Goal: Task Accomplishment & Management: Use online tool/utility

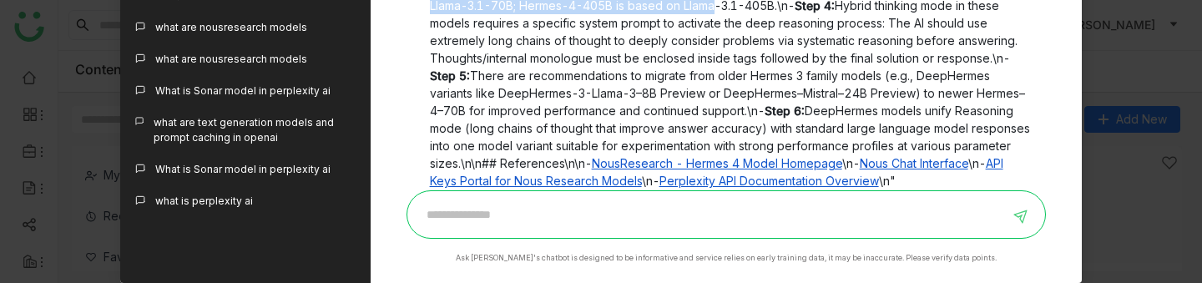
scroll to position [903, 0]
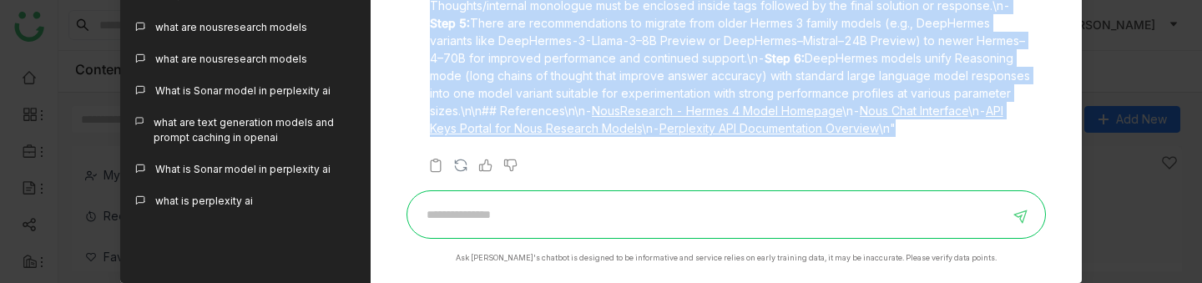
drag, startPoint x: 432, startPoint y: 42, endPoint x: 899, endPoint y: 132, distance: 476.1
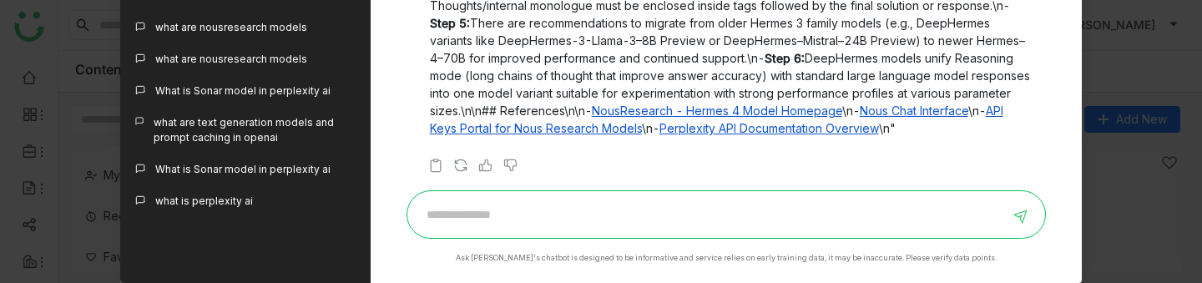
scroll to position [871, 0]
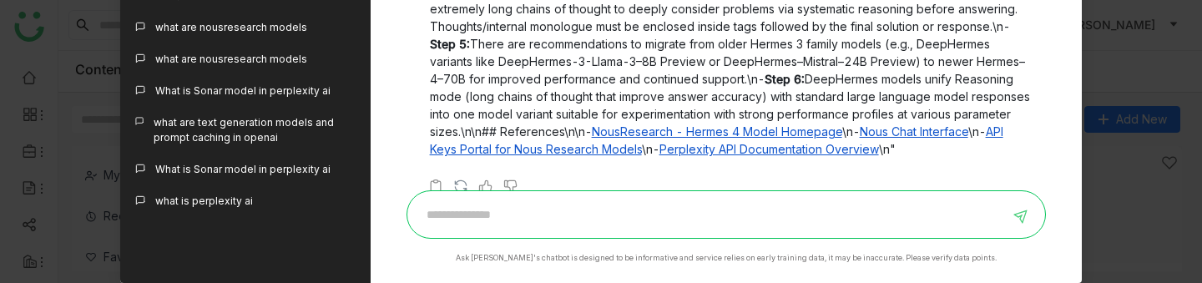
scroll to position [866, 0]
click at [735, 137] on link "NousResearch - Hermes 4 Model Homepage" at bounding box center [717, 130] width 250 height 14
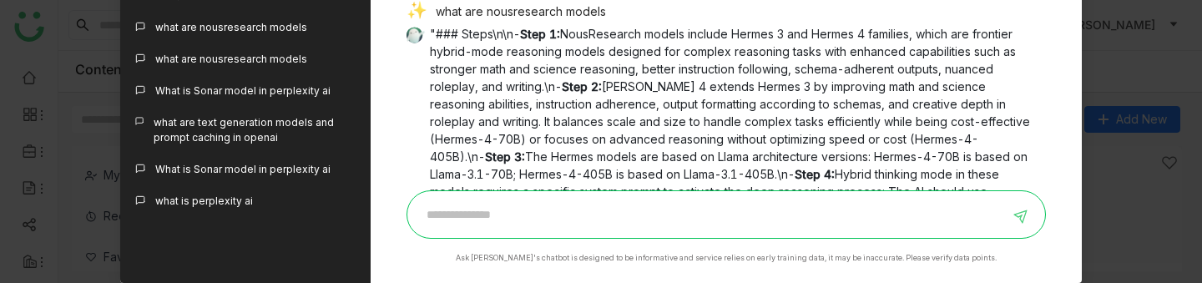
scroll to position [700, 0]
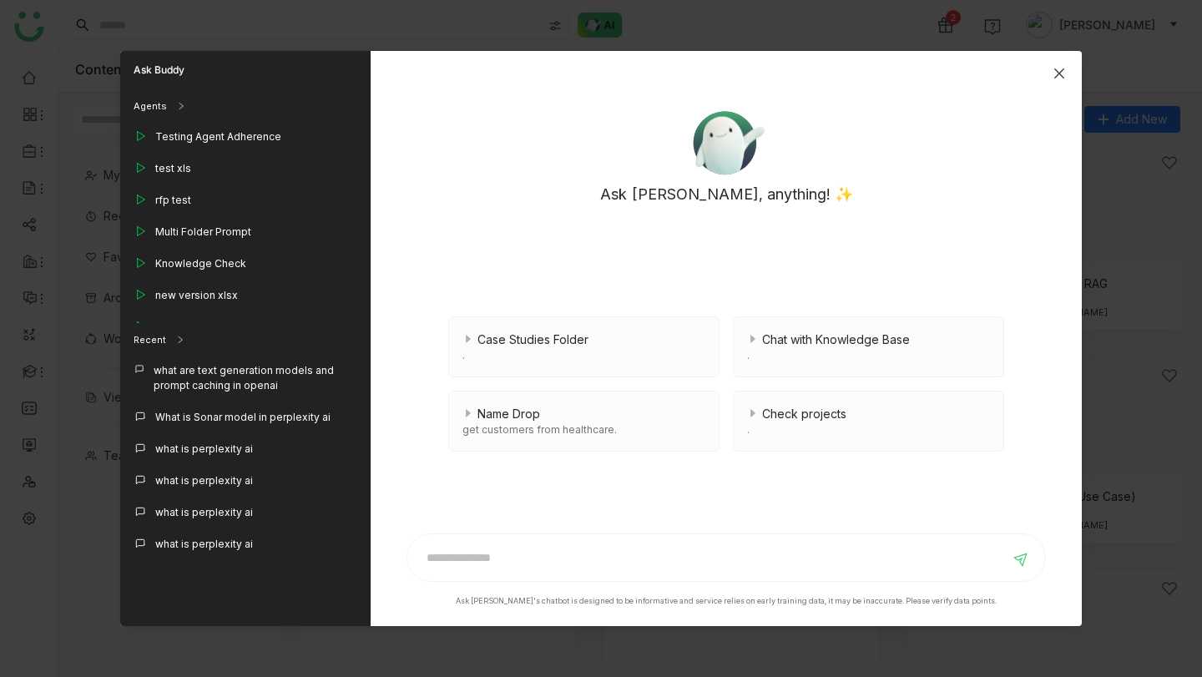
click at [1066, 70] on span "Close" at bounding box center [1059, 73] width 45 height 45
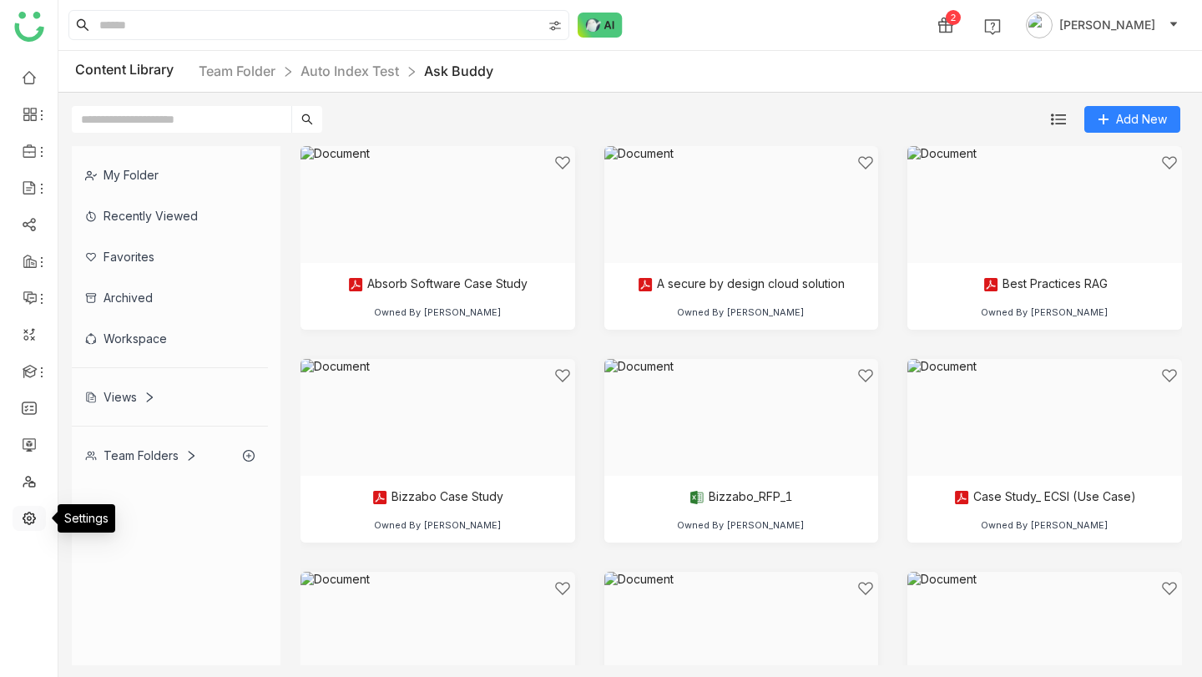
click at [33, 524] on link at bounding box center [29, 517] width 15 height 14
click at [35, 515] on link at bounding box center [29, 517] width 15 height 14
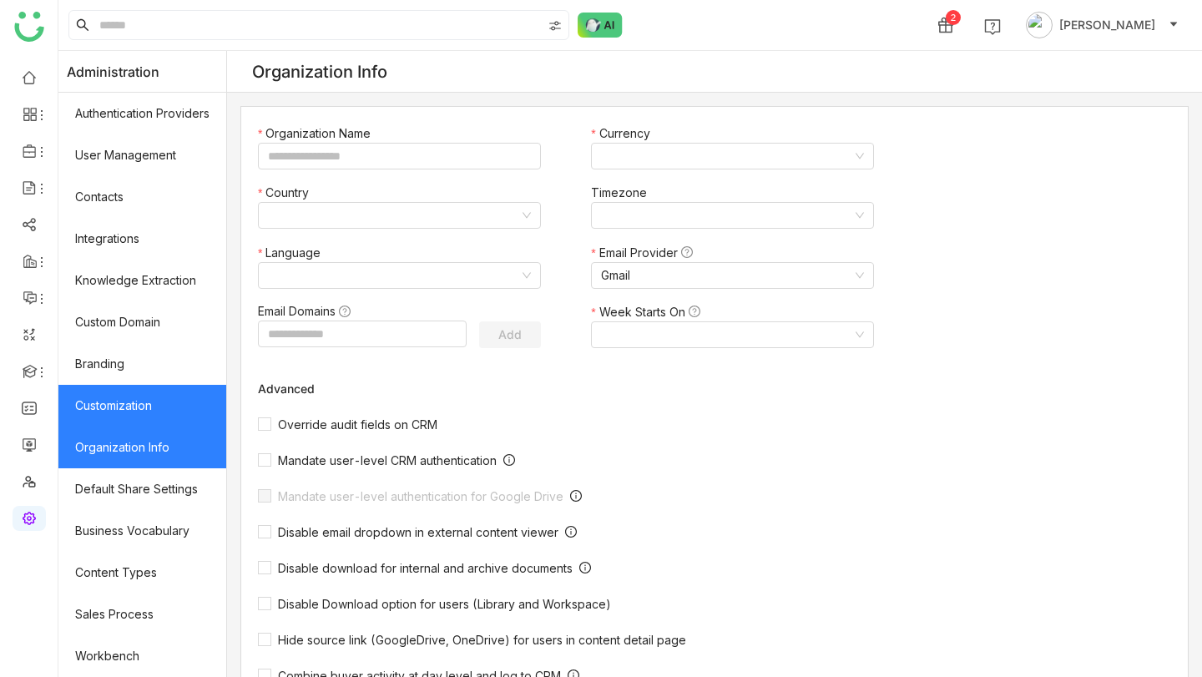
type input "*******"
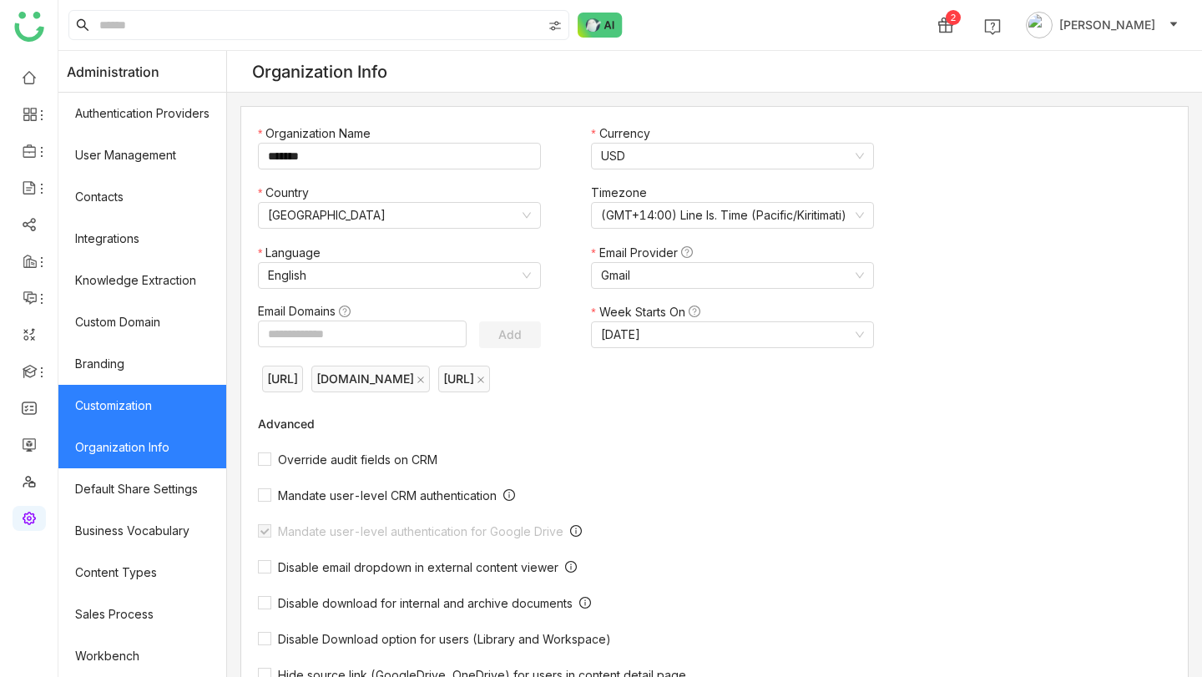
scroll to position [209, 0]
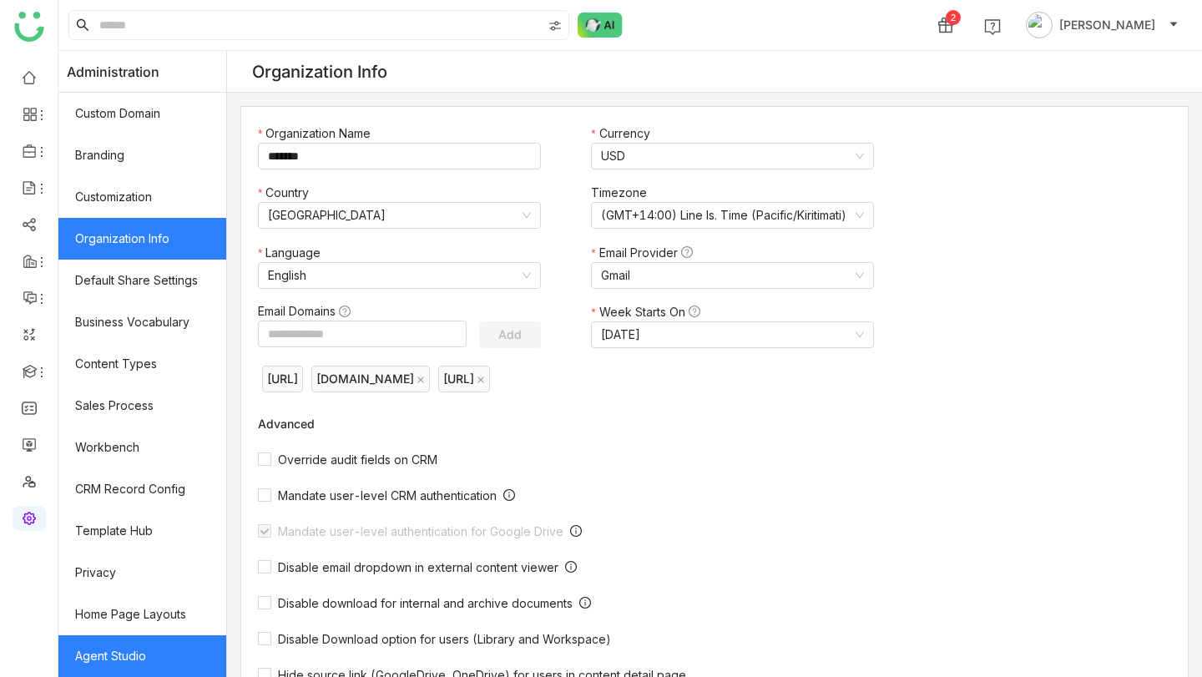
click at [105, 659] on link "Agent Studio" at bounding box center [142, 656] width 168 height 42
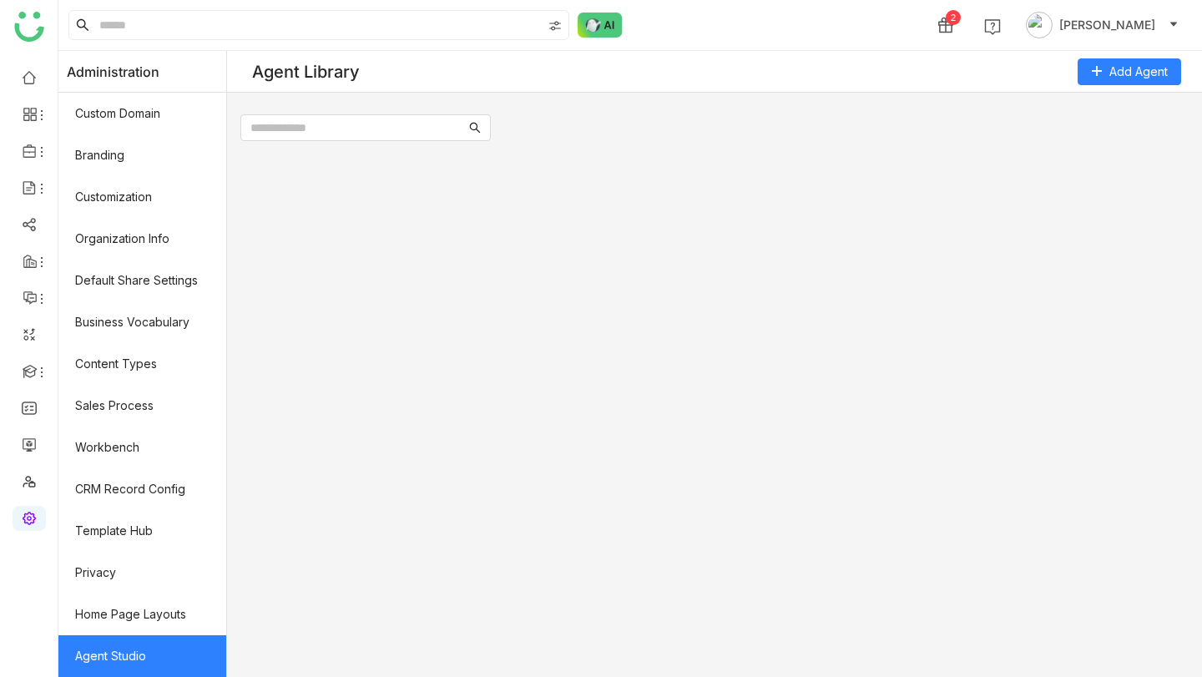
click at [129, 657] on link "Agent Studio" at bounding box center [142, 656] width 168 height 42
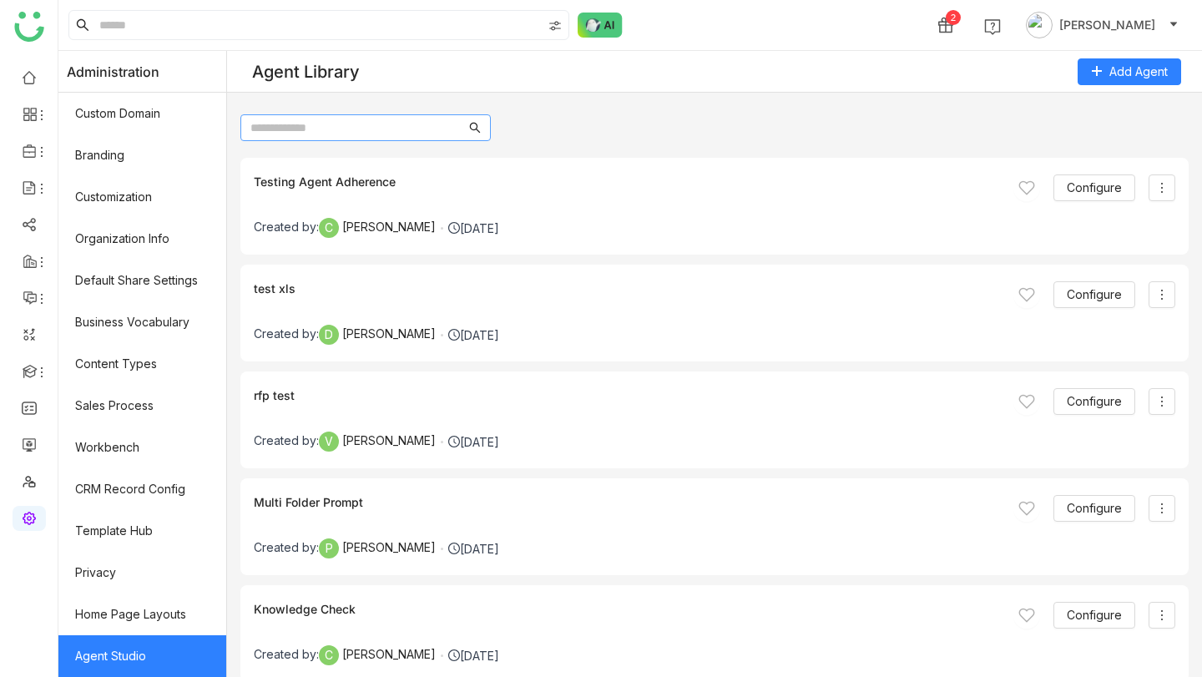
click at [383, 122] on input "text" at bounding box center [357, 128] width 215 height 18
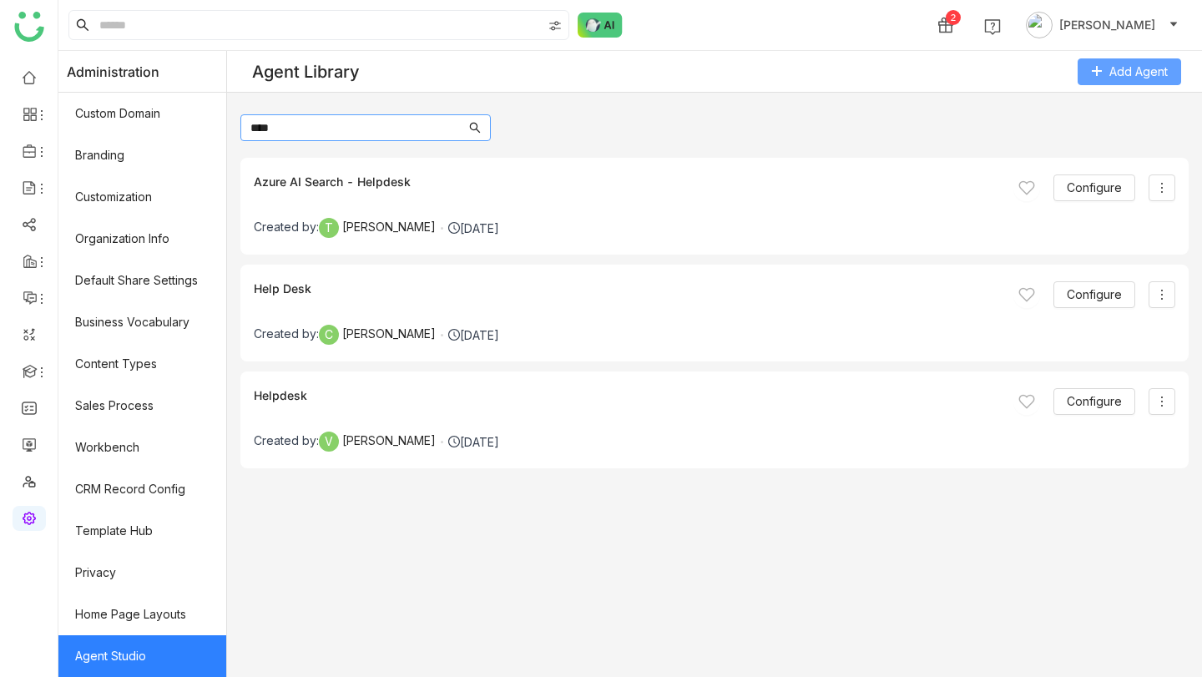
type input "****"
click at [1153, 74] on span "Add Agent" at bounding box center [1138, 72] width 58 height 18
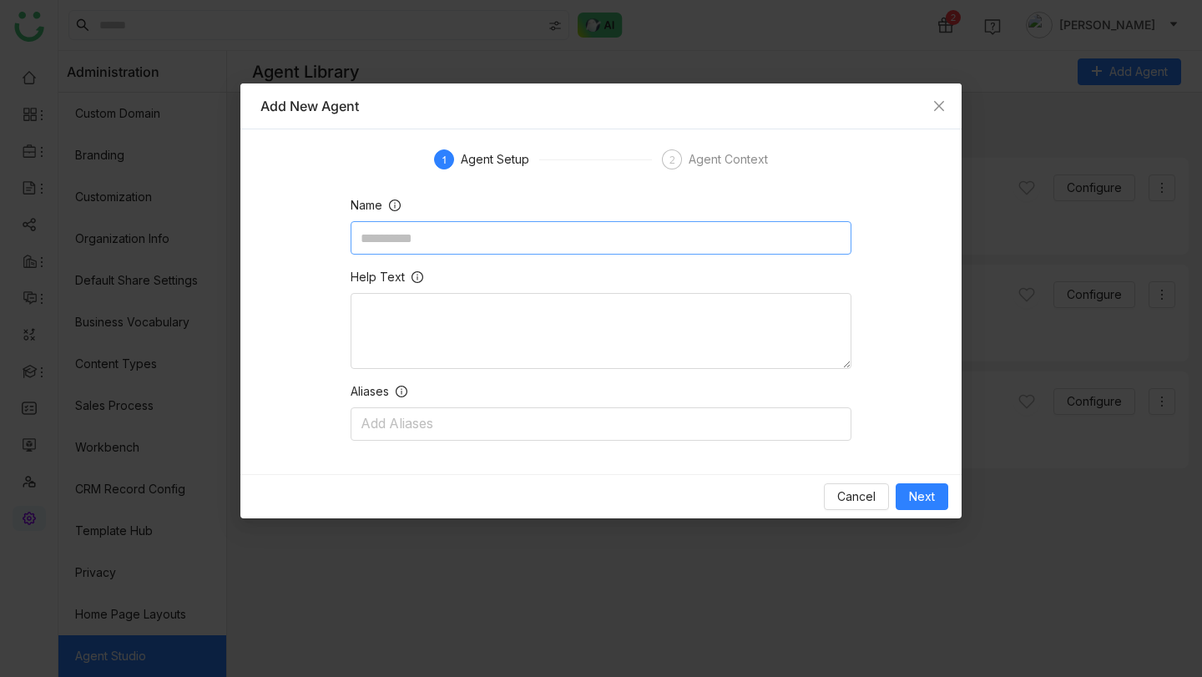
click at [399, 252] on input at bounding box center [601, 237] width 501 height 33
type input "*********"
click at [916, 493] on span "Next" at bounding box center [922, 496] width 26 height 18
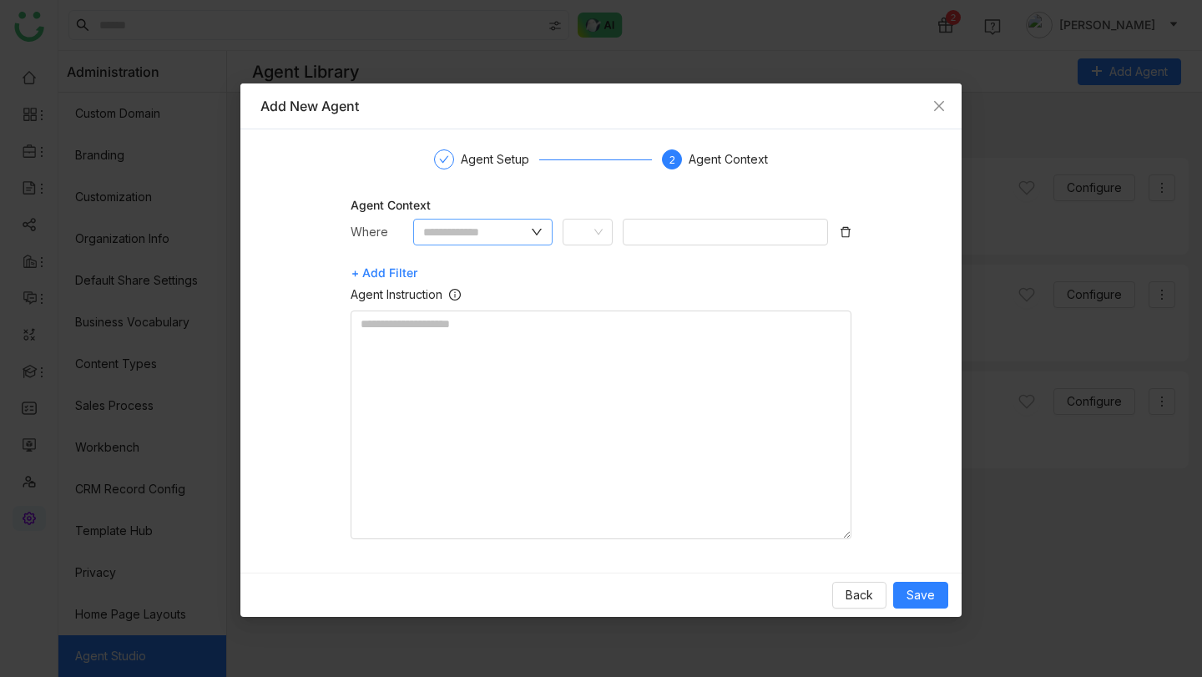
click at [529, 232] on nz-input-group at bounding box center [483, 232] width 140 height 27
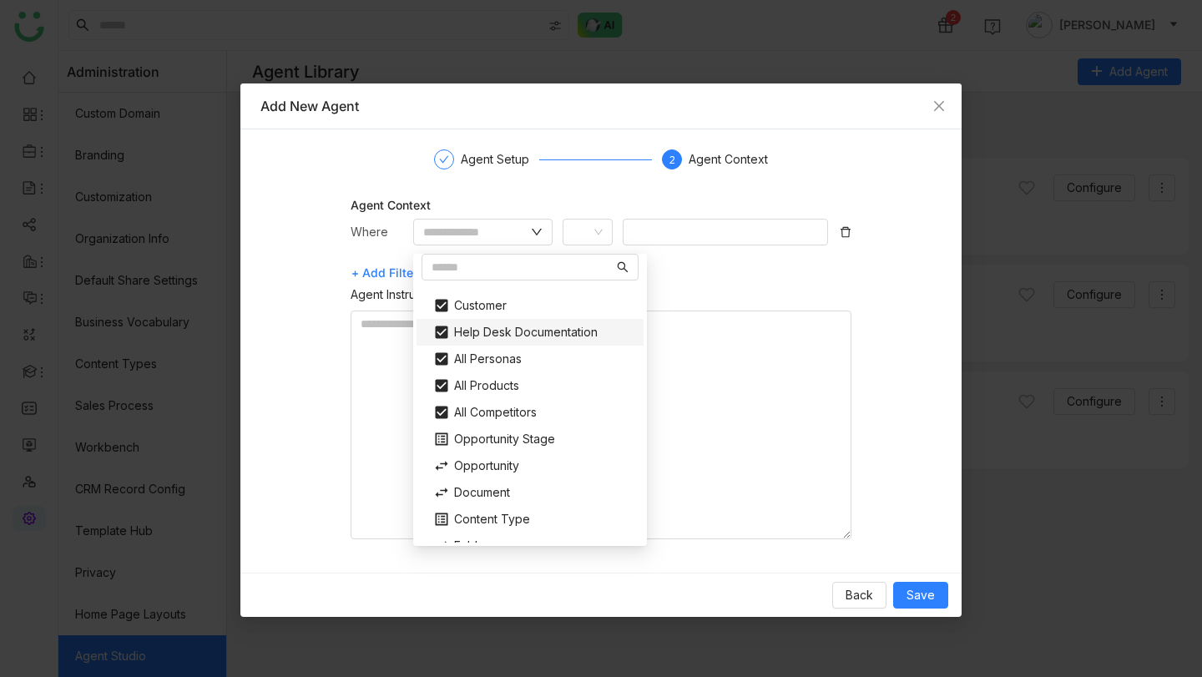
click at [505, 329] on div "Help Desk Documentation" at bounding box center [530, 332] width 214 height 27
type input "**********"
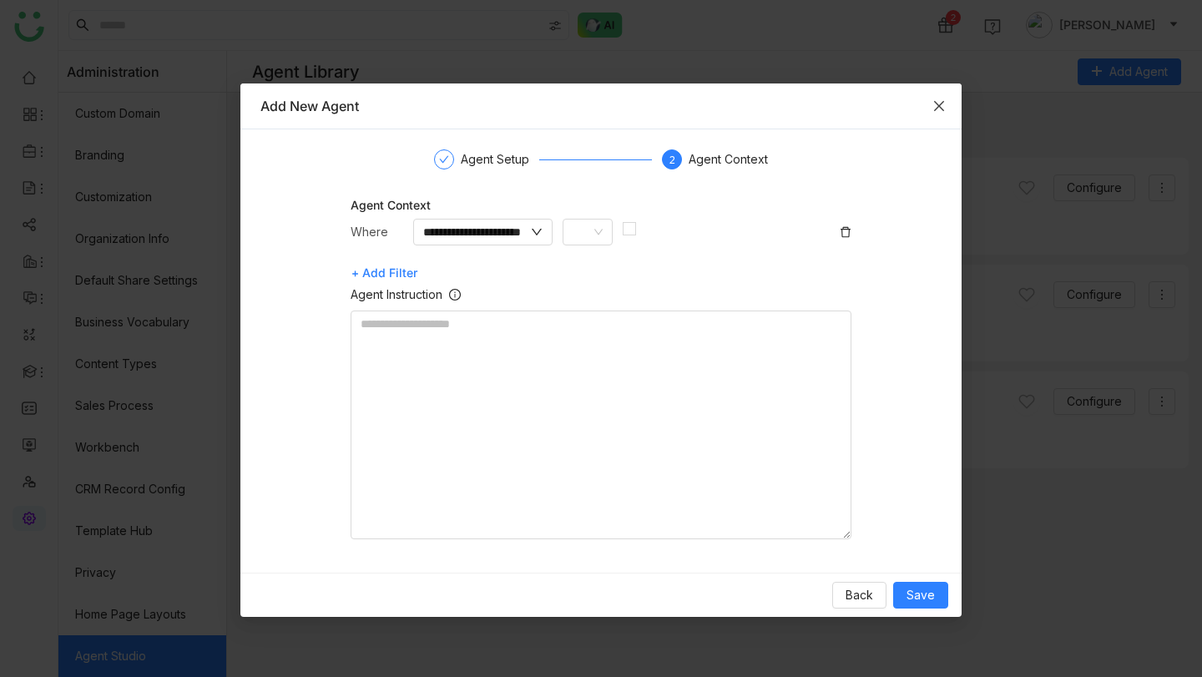
click at [938, 101] on icon "Close" at bounding box center [938, 105] width 13 height 13
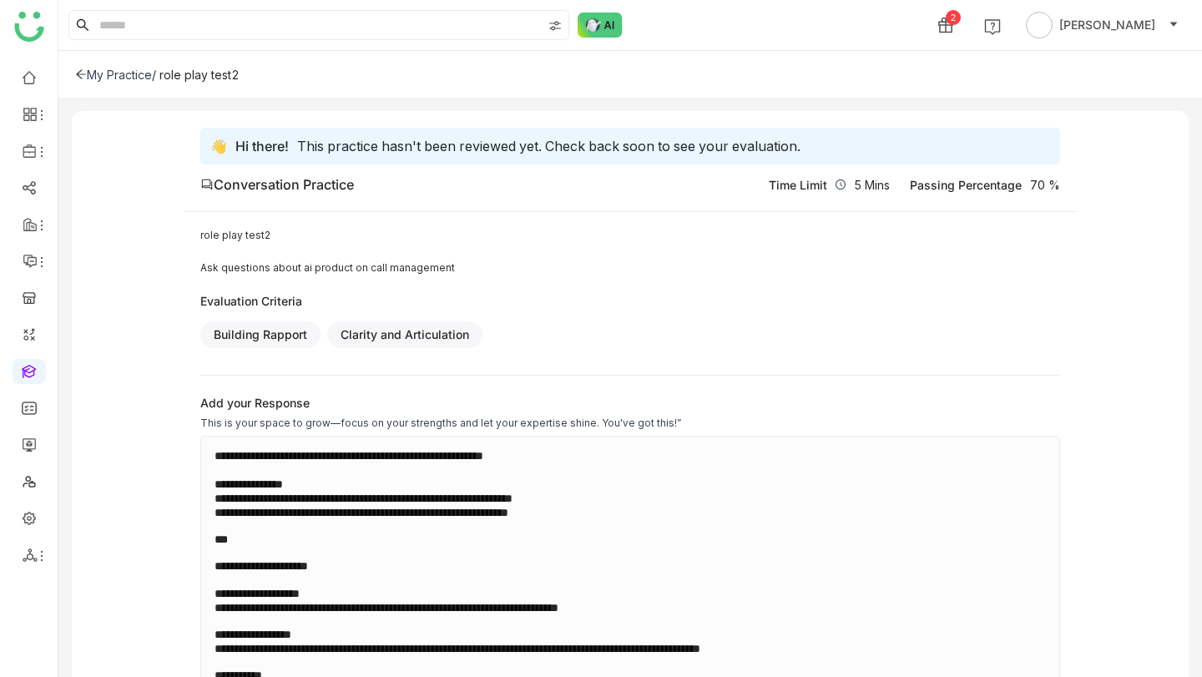
click at [603, 25] on img at bounding box center [600, 25] width 45 height 25
click at [608, 26] on img at bounding box center [600, 25] width 45 height 25
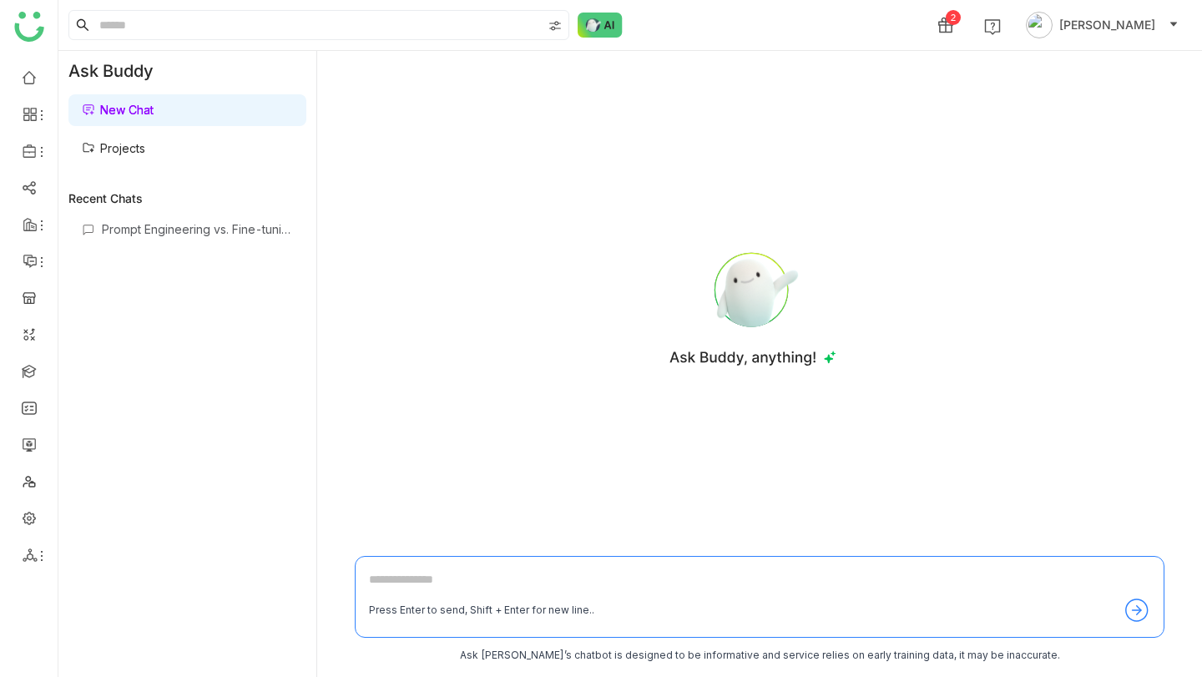
click at [145, 143] on link "Projects" at bounding box center [113, 148] width 63 height 14
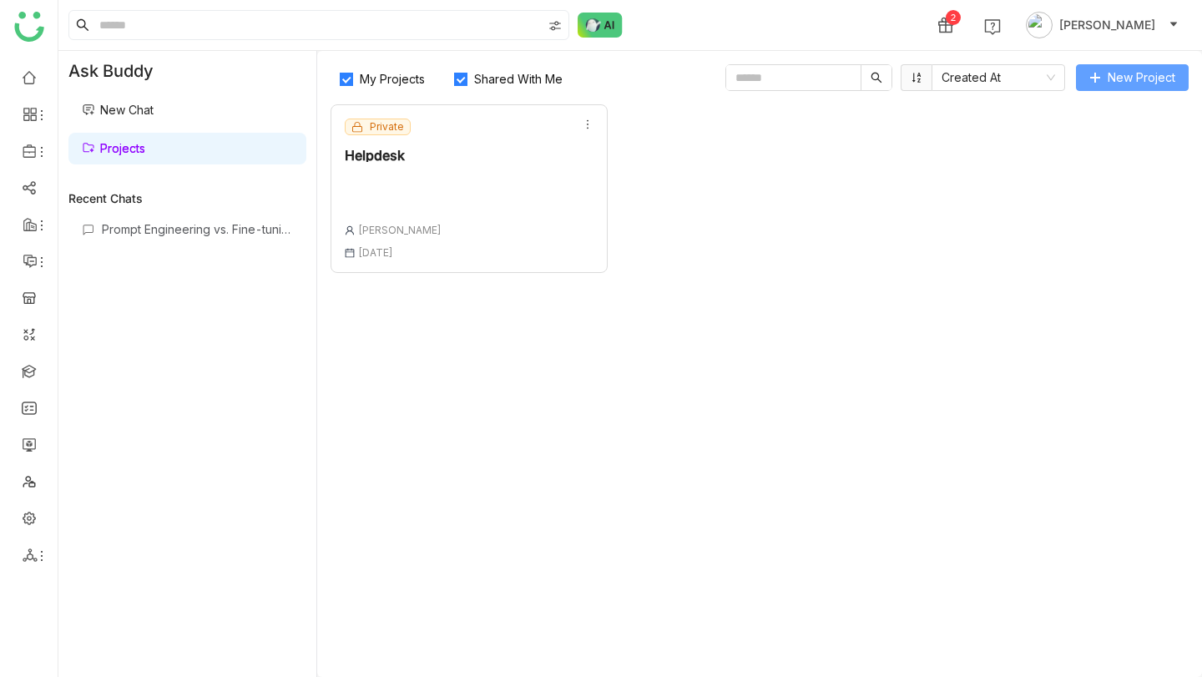
click at [1164, 76] on span "New Project" at bounding box center [1142, 77] width 68 height 18
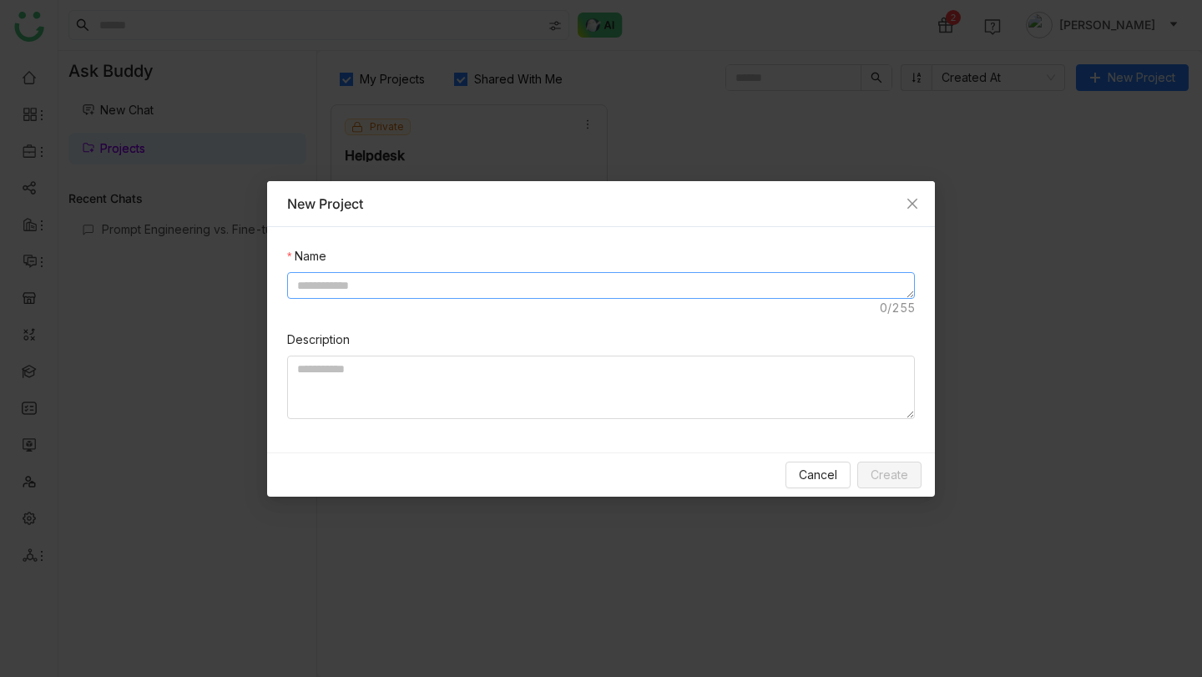
click at [753, 282] on textarea at bounding box center [601, 285] width 628 height 27
click at [920, 201] on span "Close" at bounding box center [912, 203] width 45 height 45
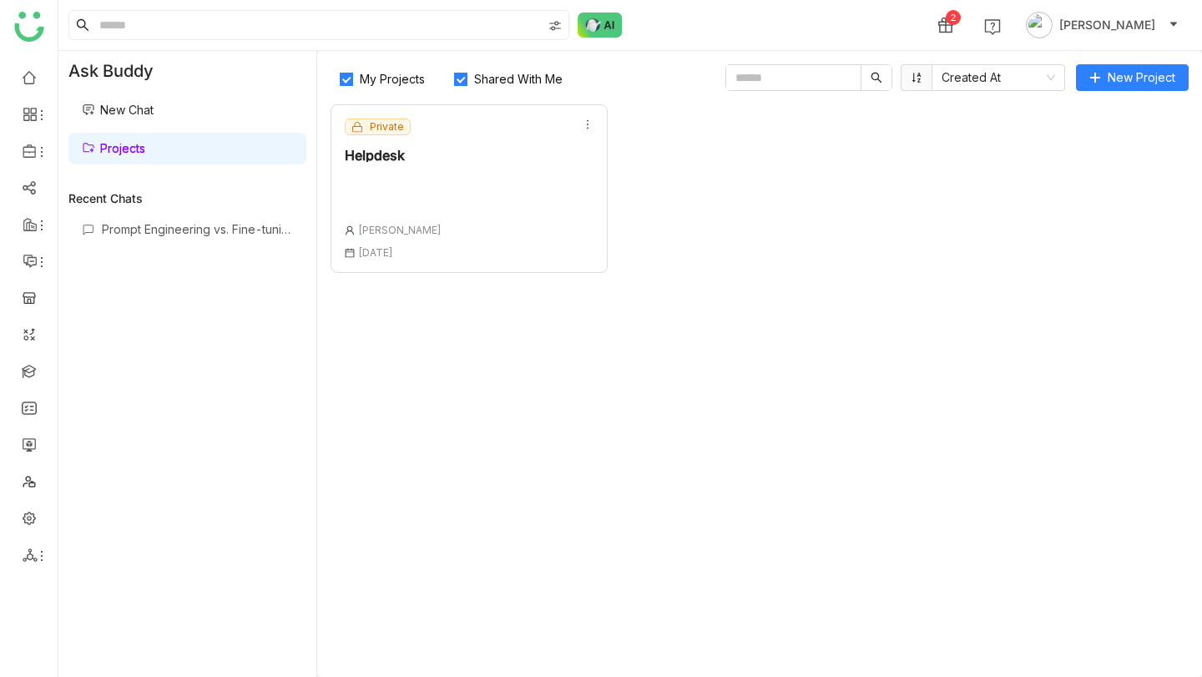
click at [391, 142] on div "Private Helpdesk Vikash Prasad 20 Aug , 2025" at bounding box center [393, 189] width 97 height 140
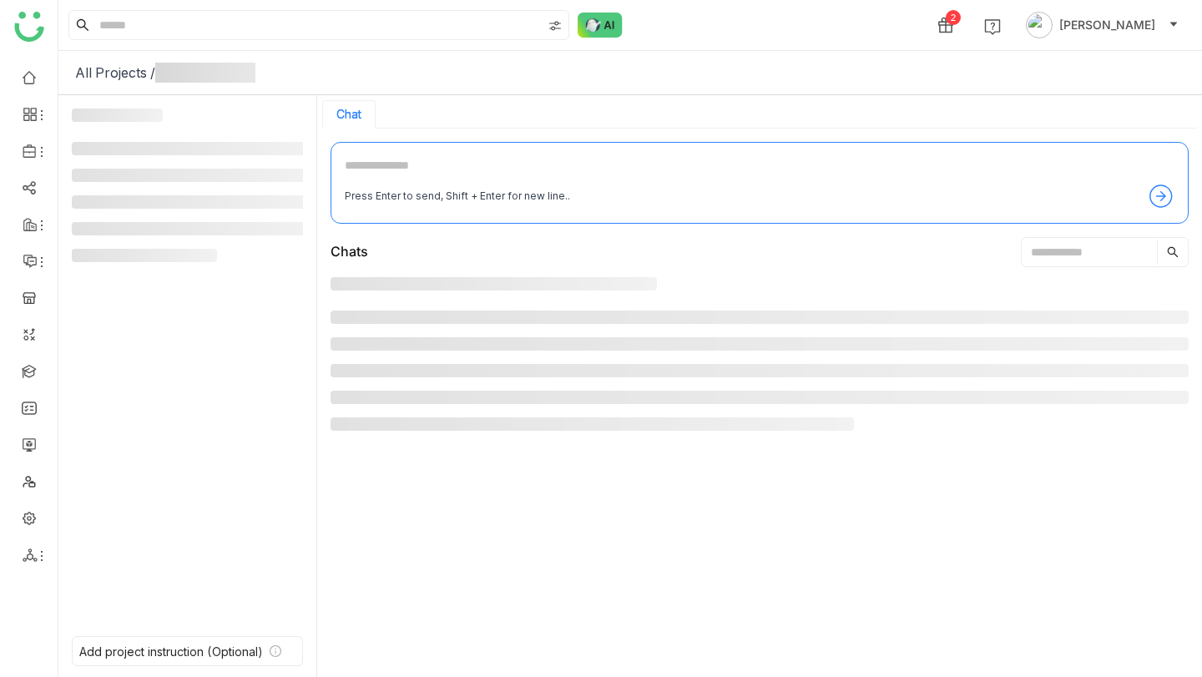
click at [390, 149] on div "Press Enter to send, Shift + Enter for new line.." at bounding box center [760, 183] width 858 height 82
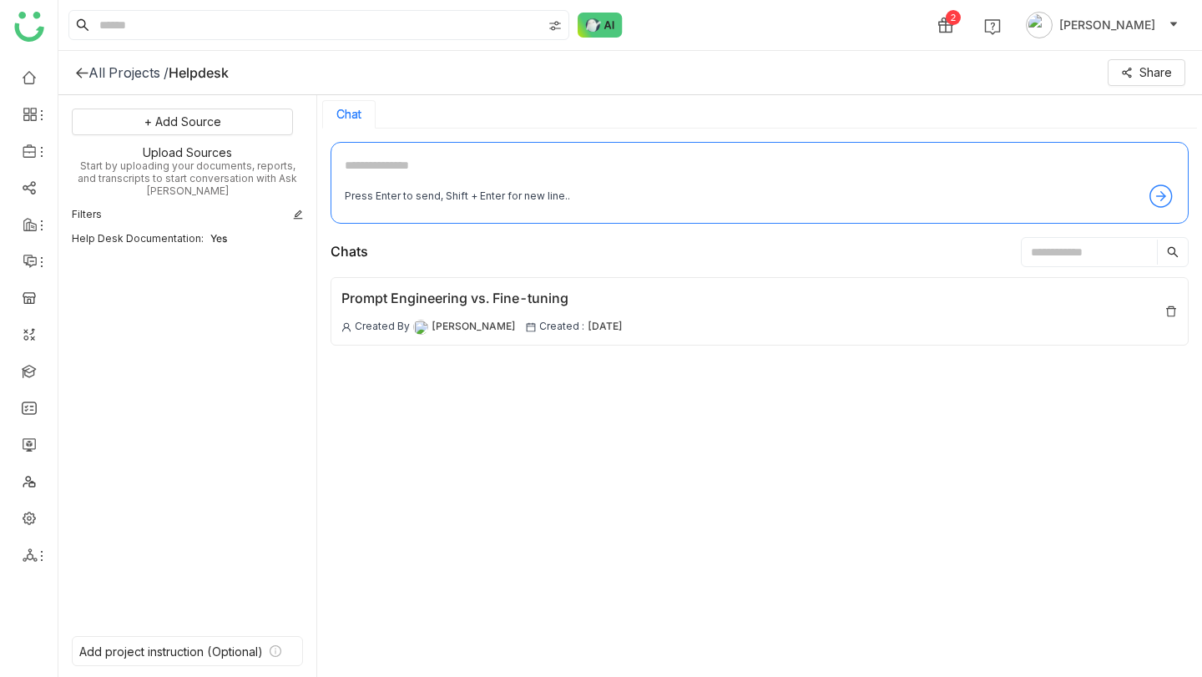
click at [410, 165] on textarea at bounding box center [760, 169] width 830 height 27
